Goal: Find specific page/section: Find specific page/section

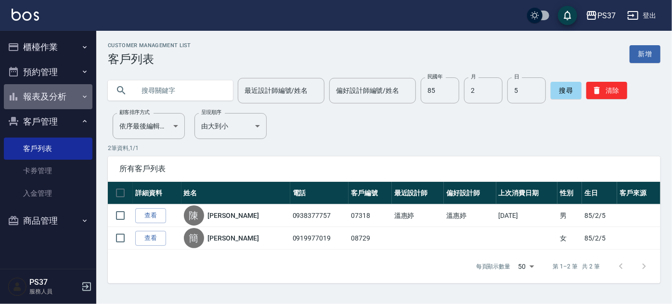
click at [62, 100] on button "報表及分析" at bounding box center [48, 96] width 89 height 25
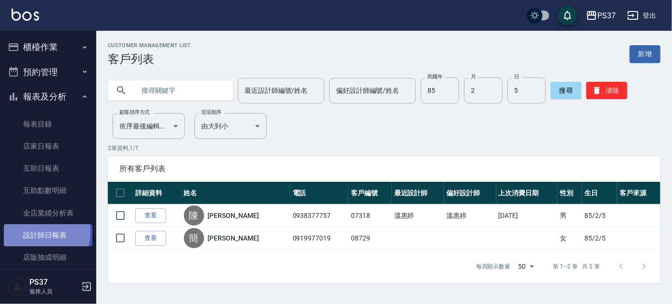
click at [33, 232] on link "設計師日報表" at bounding box center [48, 235] width 89 height 22
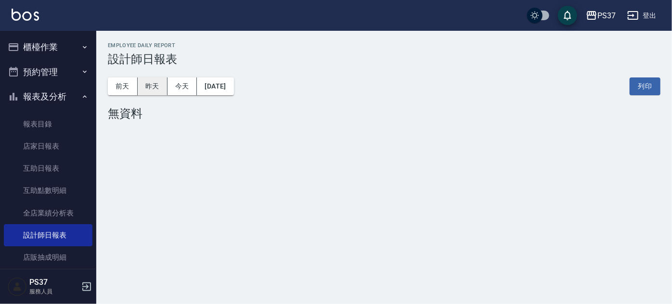
click at [149, 85] on button "昨天" at bounding box center [153, 87] width 30 height 18
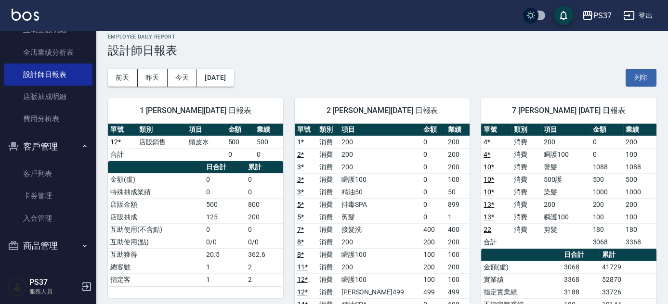
scroll to position [161, 0]
click at [43, 169] on link "客戶列表" at bounding box center [48, 173] width 89 height 22
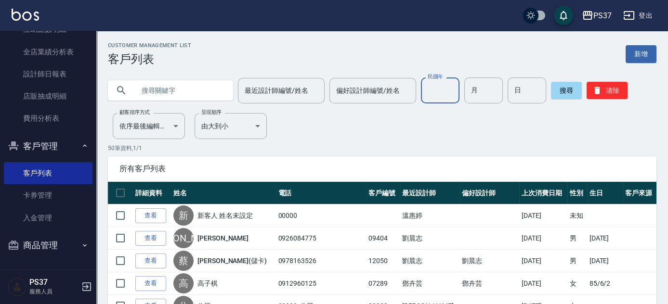
click at [433, 93] on input "民國年" at bounding box center [440, 91] width 39 height 26
type input "79"
type input "09"
type input "03"
